Goal: Information Seeking & Learning: Understand process/instructions

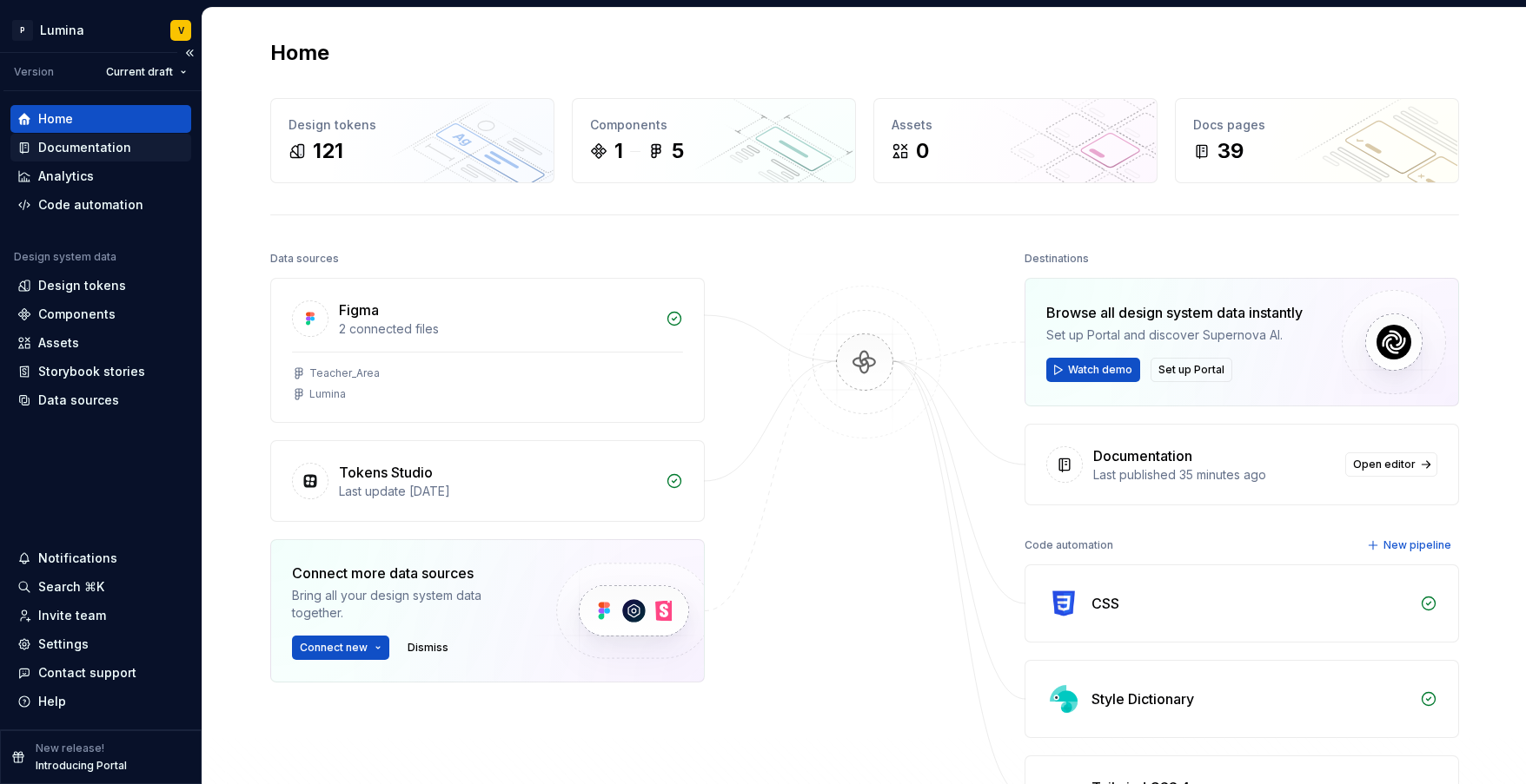
click at [99, 149] on div "Documentation" at bounding box center [84, 147] width 93 height 17
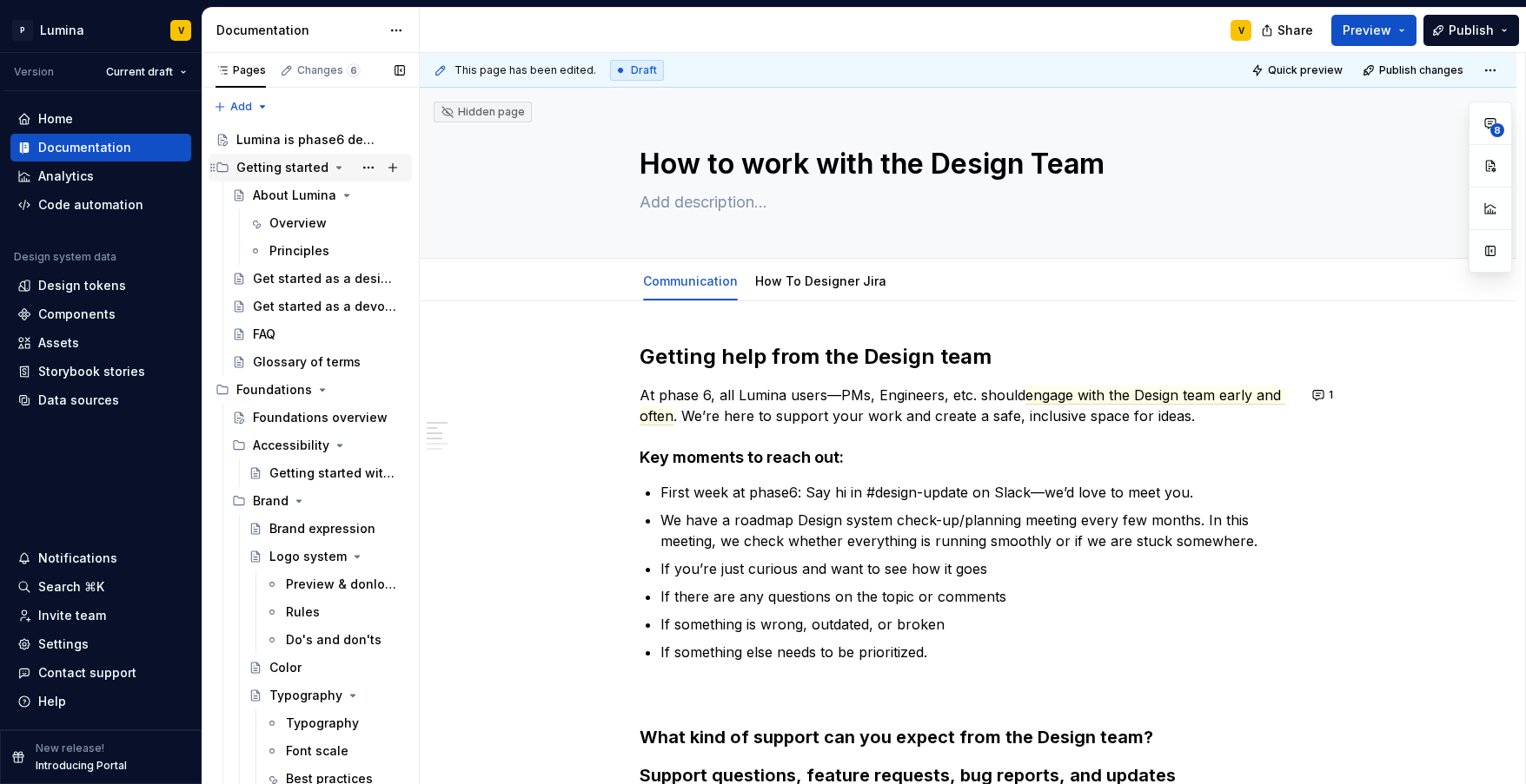
click at [337, 166] on icon "Page tree" at bounding box center [339, 167] width 4 height 2
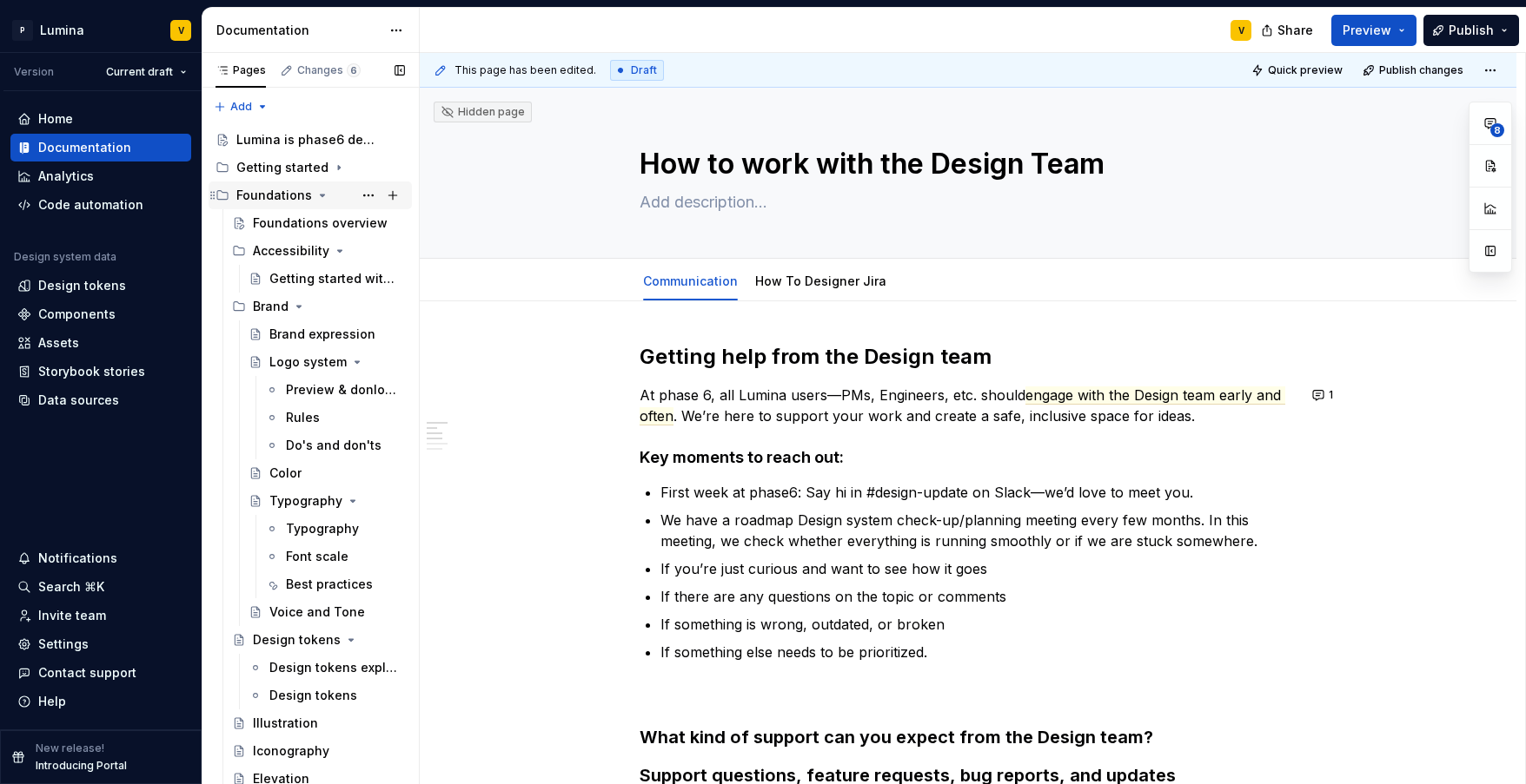
click at [321, 194] on icon "Page tree" at bounding box center [323, 195] width 4 height 2
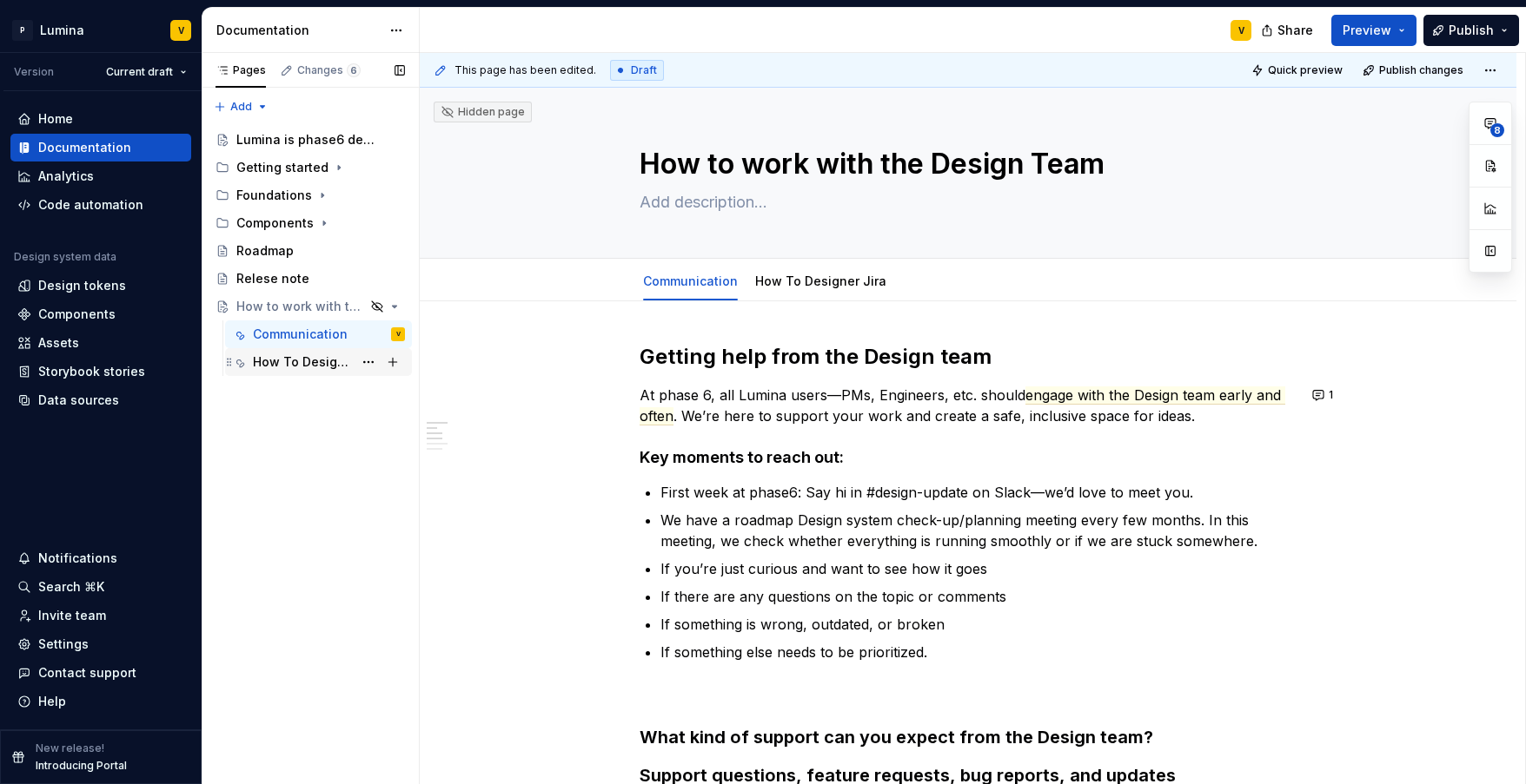
click at [292, 356] on div "How To Designer Jira" at bounding box center [303, 362] width 100 height 17
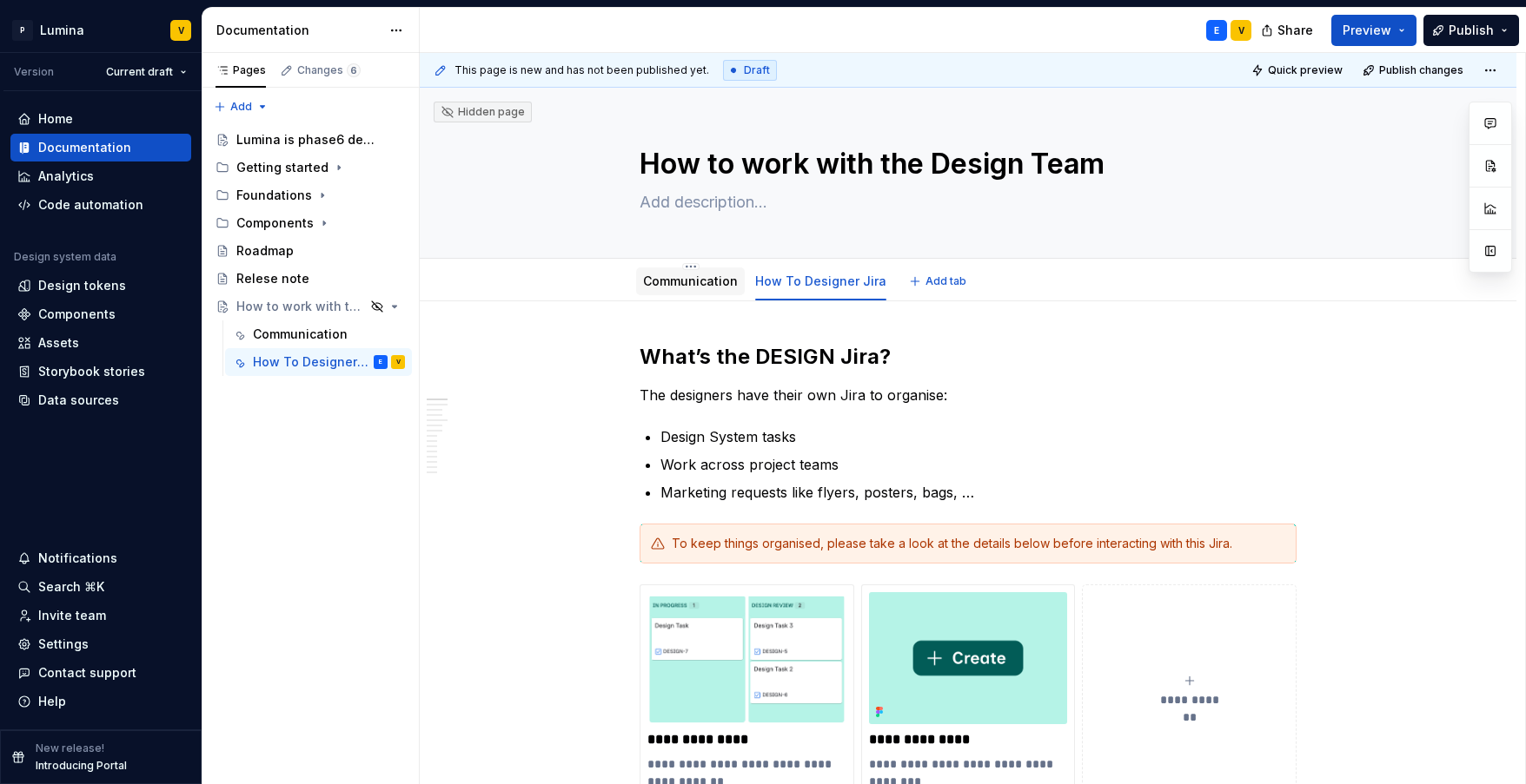
click at [708, 280] on link "Communication" at bounding box center [690, 281] width 95 height 15
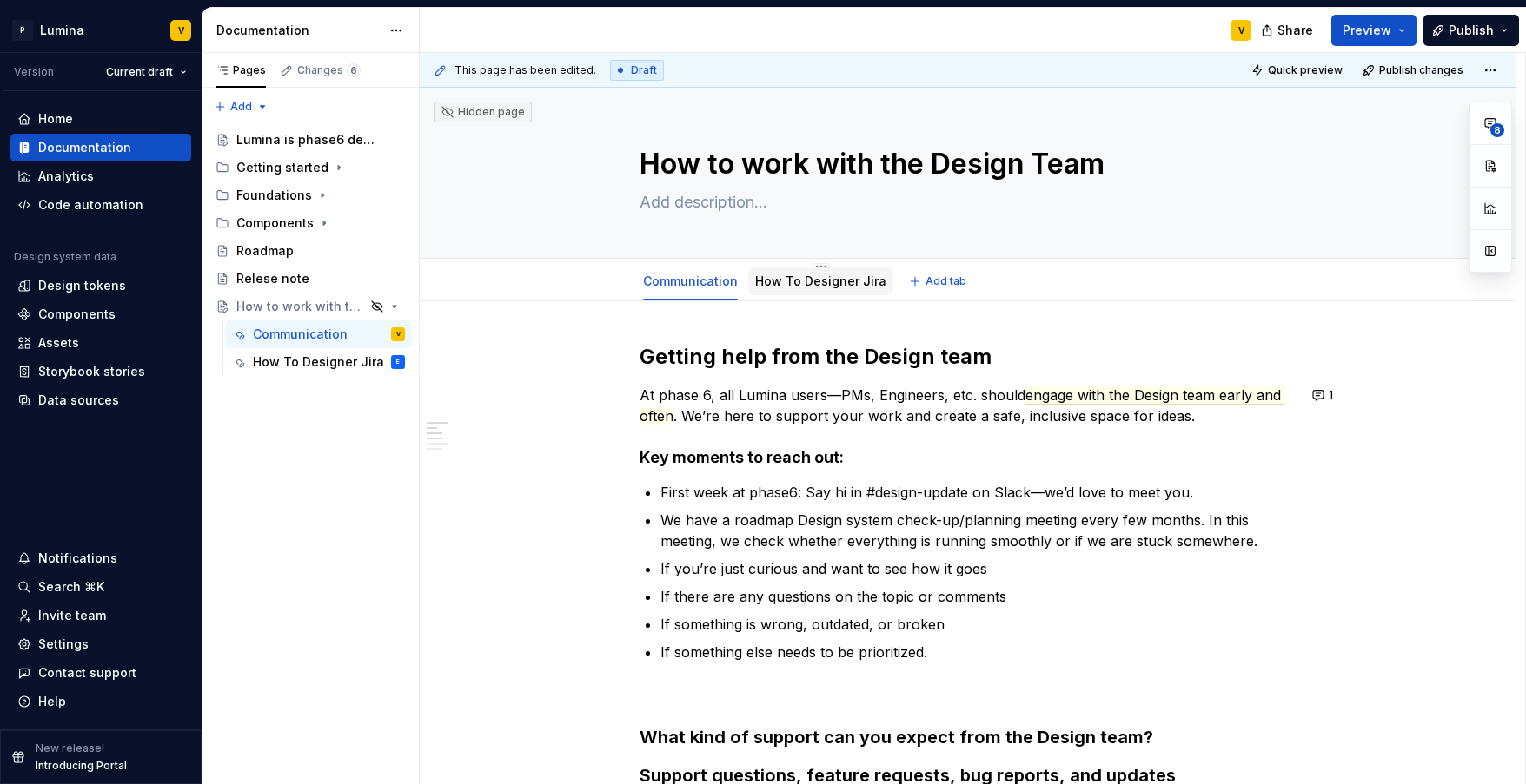
click at [802, 279] on link "How To Designer Jira" at bounding box center [821, 281] width 132 height 15
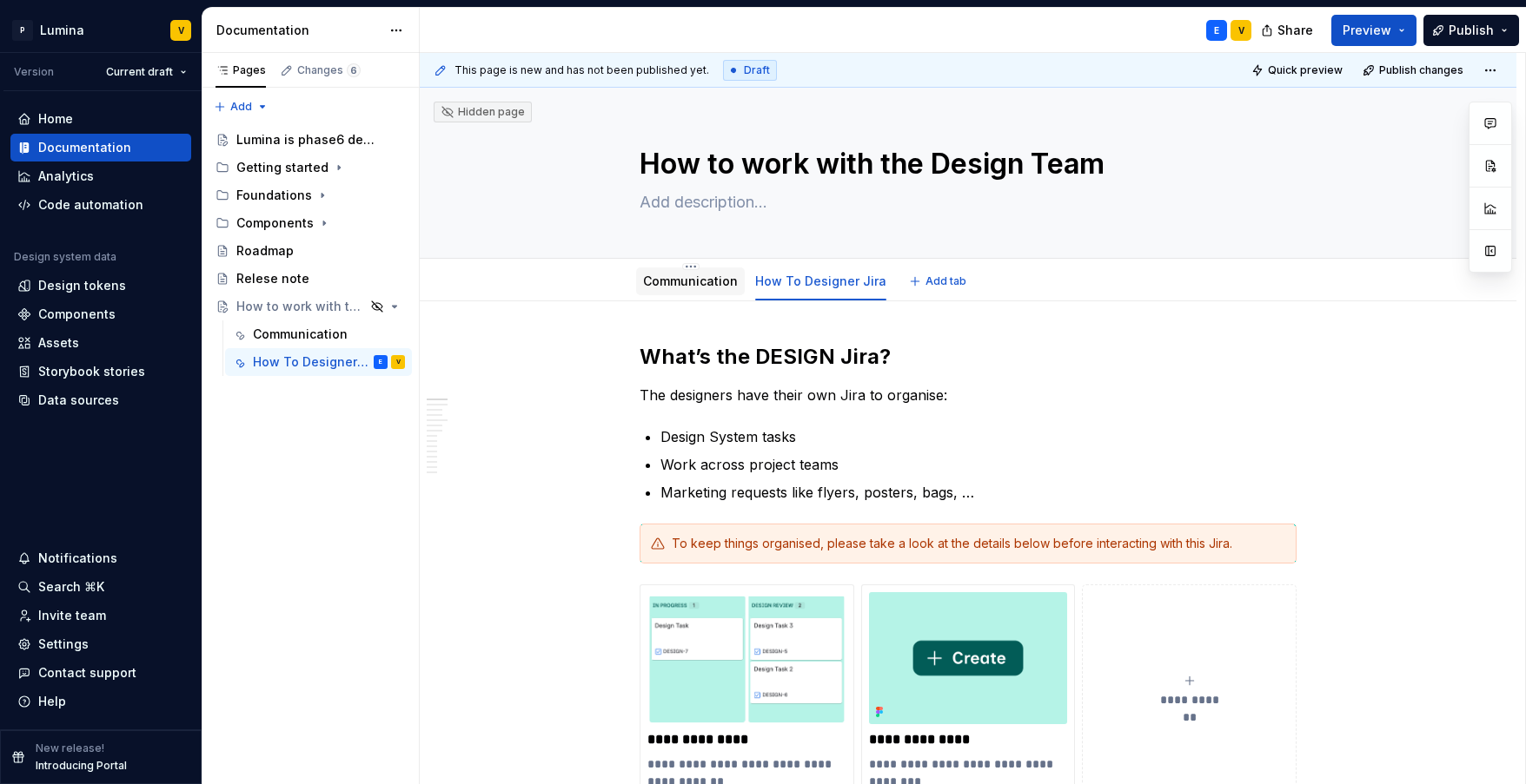
click at [675, 281] on link "Communication" at bounding box center [690, 281] width 95 height 15
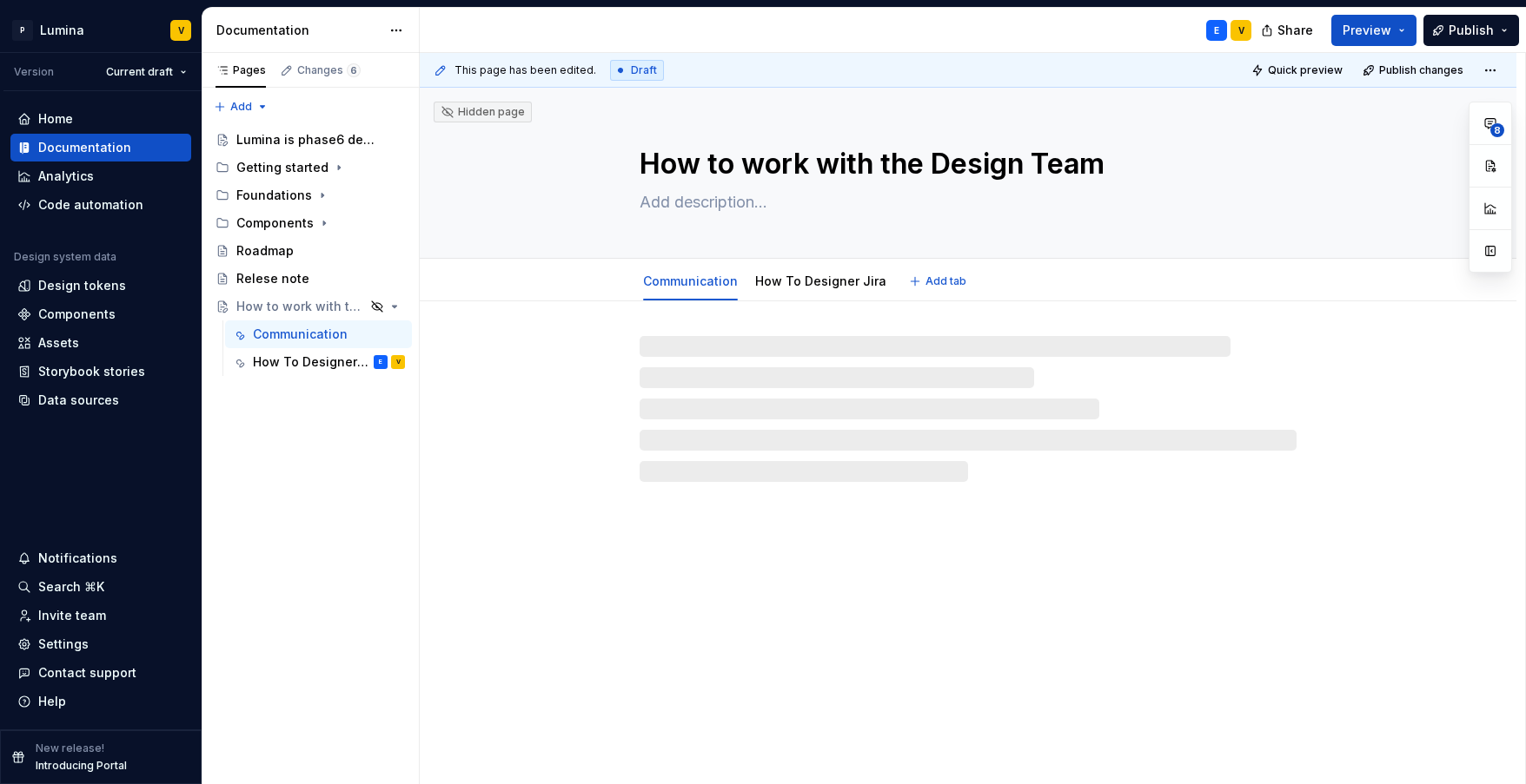
type textarea "*"
